Goal: Task Accomplishment & Management: Complete application form

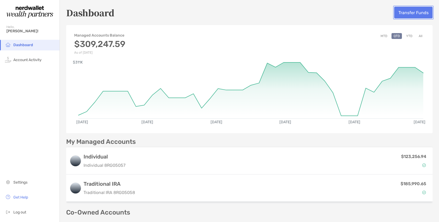
click at [409, 13] on button "Transfer Funds" at bounding box center [413, 13] width 38 height 12
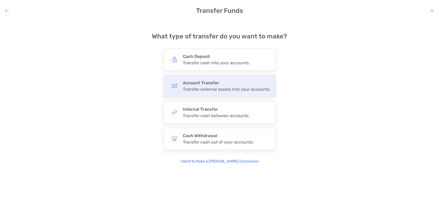
click at [236, 88] on div "Transfer external assets into your accounts." at bounding box center [227, 89] width 88 height 5
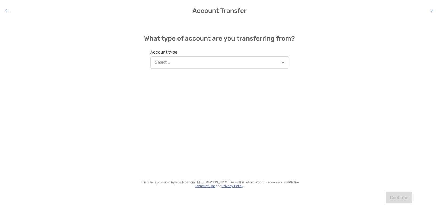
click at [225, 64] on button "Select..." at bounding box center [219, 62] width 139 height 12
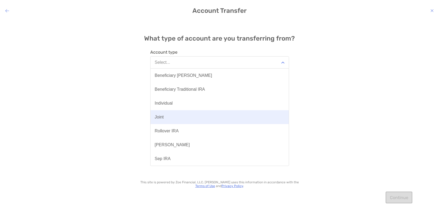
click at [210, 114] on button "Joint" at bounding box center [219, 117] width 138 height 14
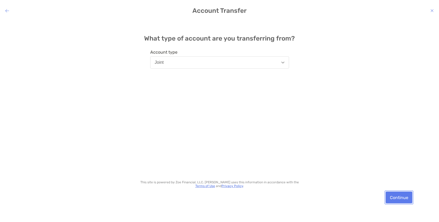
click at [396, 198] on button "Continue" at bounding box center [399, 198] width 27 height 12
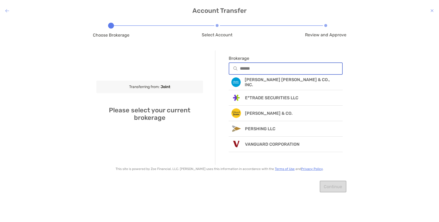
click at [251, 68] on input "Brokerage" at bounding box center [291, 68] width 102 height 5
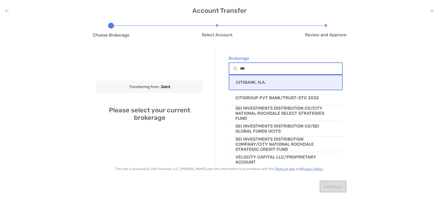
type input "***"
click at [260, 80] on p "CITIBANK, N.A." at bounding box center [251, 82] width 30 height 5
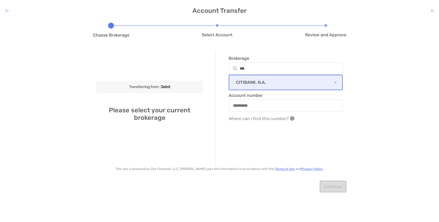
click at [255, 108] on div "modal" at bounding box center [286, 106] width 114 height 12
click at [255, 108] on input "Account number" at bounding box center [285, 105] width 113 height 5
click at [254, 108] on input "Account number" at bounding box center [285, 105] width 113 height 5
click at [261, 106] on input "Account number" at bounding box center [285, 105] width 113 height 5
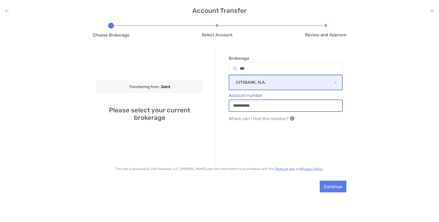
type input "**********"
click at [336, 185] on button "Continue" at bounding box center [333, 187] width 27 height 12
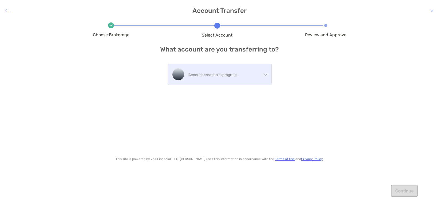
click at [235, 73] on p "Account creation in progress" at bounding box center [224, 75] width 73 height 7
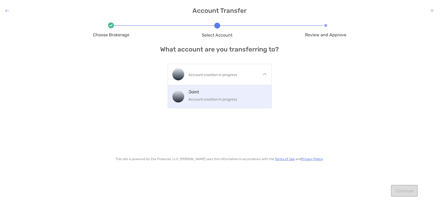
click at [225, 96] on div "Joint Account creation in progress" at bounding box center [227, 96] width 79 height 14
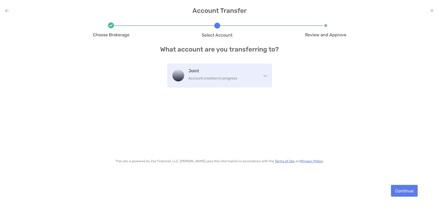
click at [214, 80] on p "Account creation in progress" at bounding box center [224, 78] width 73 height 7
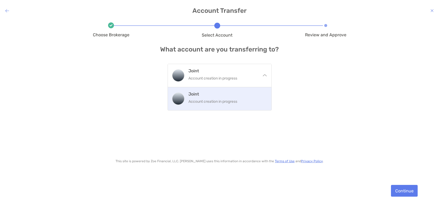
click at [295, 104] on div "Choose Brokerage Select Account Review and Approve What account are you transfe…" at bounding box center [219, 117] width 253 height 186
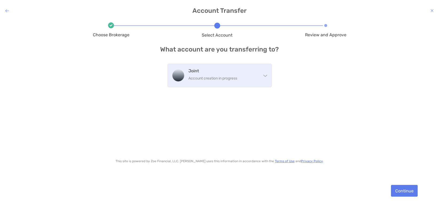
click at [229, 78] on p "Account creation in progress" at bounding box center [224, 78] width 73 height 7
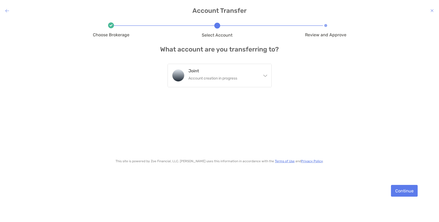
click at [315, 83] on div "Choose Brokerage Select Account Review and Approve What account are you transfe…" at bounding box center [219, 117] width 253 height 186
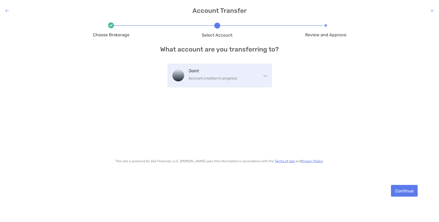
click at [255, 76] on p "Account creation in progress" at bounding box center [224, 78] width 73 height 7
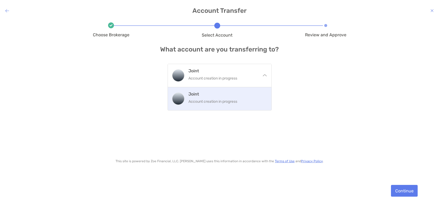
click at [243, 103] on p "Account creation in progress" at bounding box center [227, 101] width 79 height 7
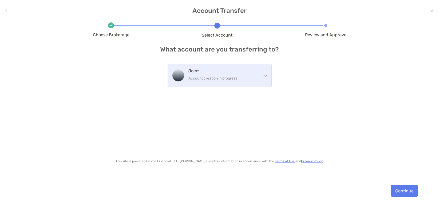
click at [249, 81] on p "Account creation in progress" at bounding box center [224, 78] width 73 height 7
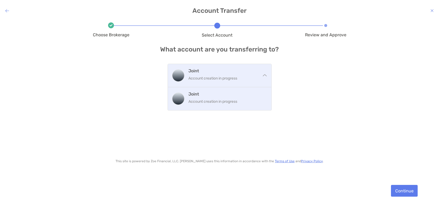
click at [246, 84] on div "Joint Account creation in progress" at bounding box center [220, 75] width 104 height 23
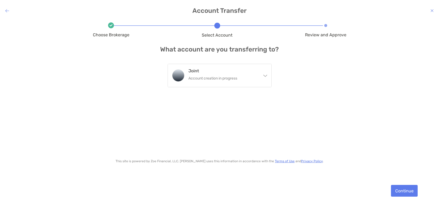
click at [313, 109] on div "Choose Brokerage Select Account Review and Approve What account are you transfe…" at bounding box center [219, 117] width 253 height 186
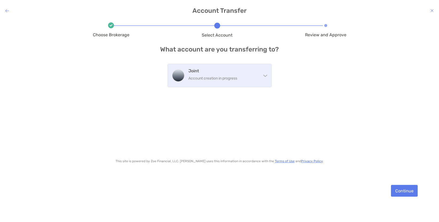
click at [239, 74] on div "Joint Account creation in progress" at bounding box center [224, 75] width 73 height 14
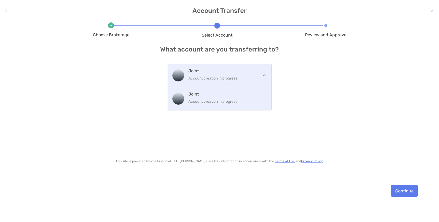
click at [239, 74] on div "Joint Account creation in progress" at bounding box center [224, 75] width 73 height 14
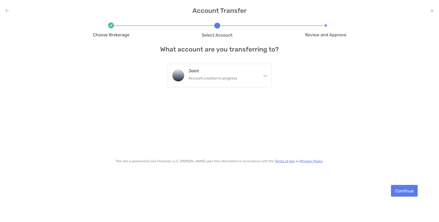
click at [344, 100] on div "Choose Brokerage Select Account Review and Approve What account are you transfe…" at bounding box center [219, 117] width 253 height 186
